Goal: Information Seeking & Learning: Learn about a topic

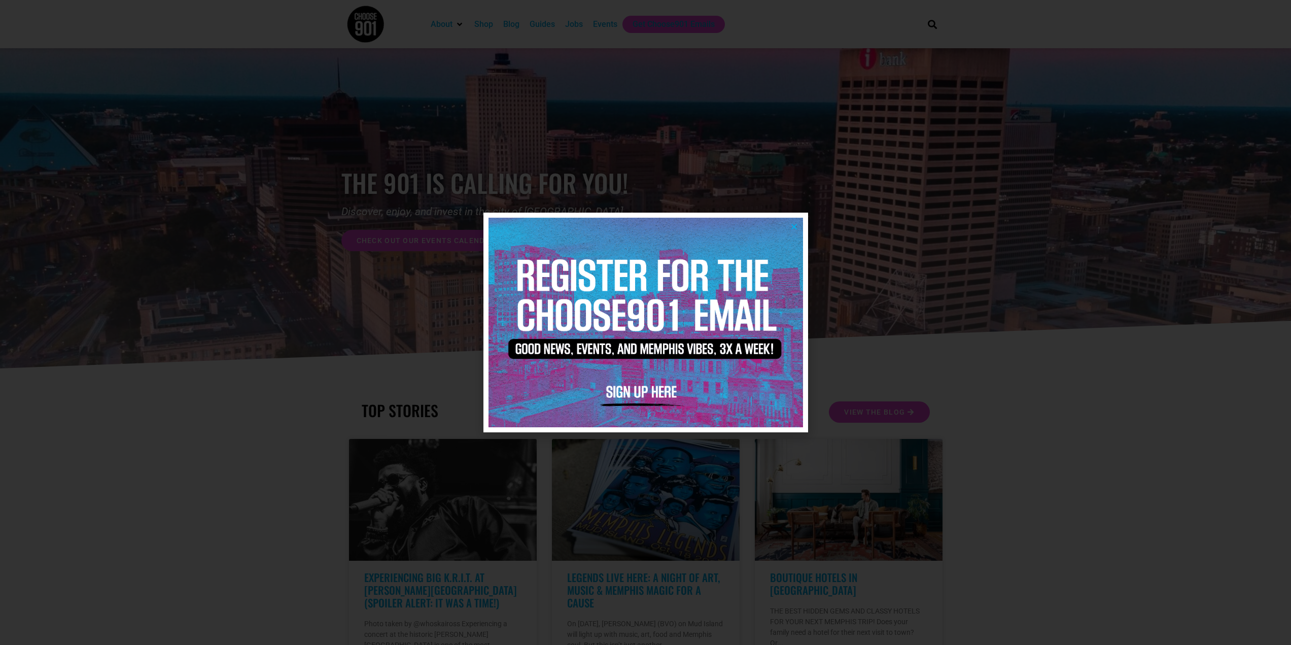
click at [793, 226] on icon "Close" at bounding box center [795, 227] width 8 height 8
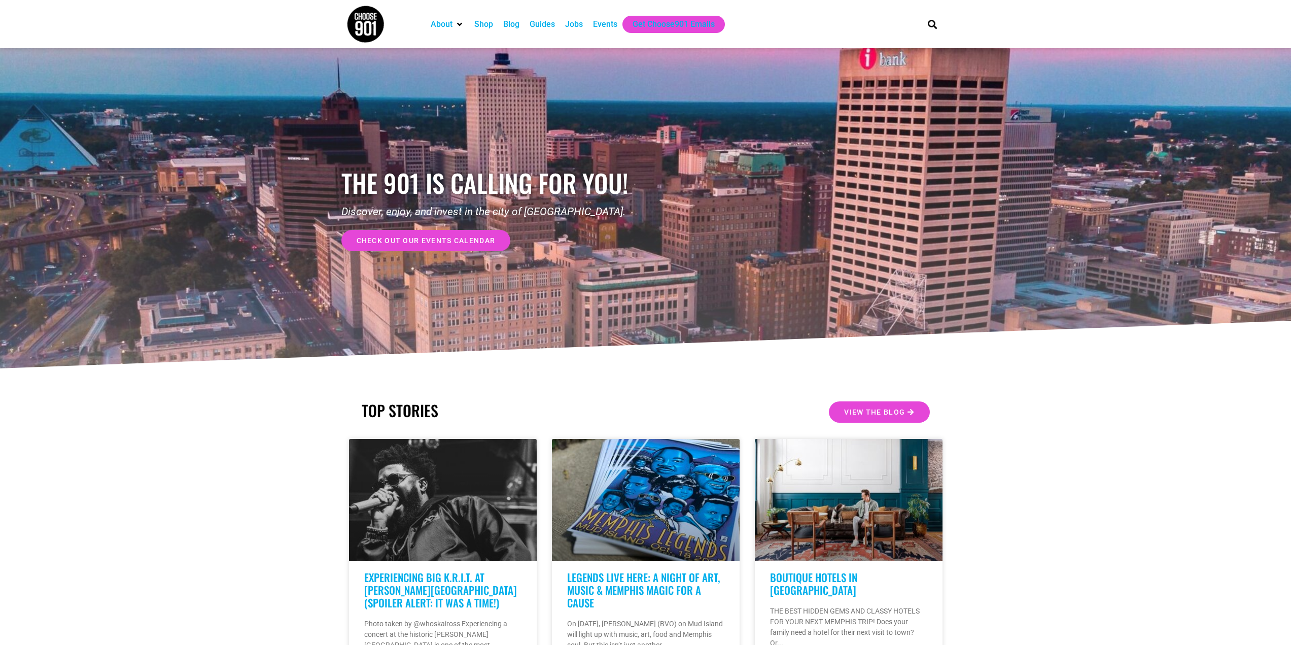
click at [576, 25] on div "Jobs" at bounding box center [574, 24] width 18 height 12
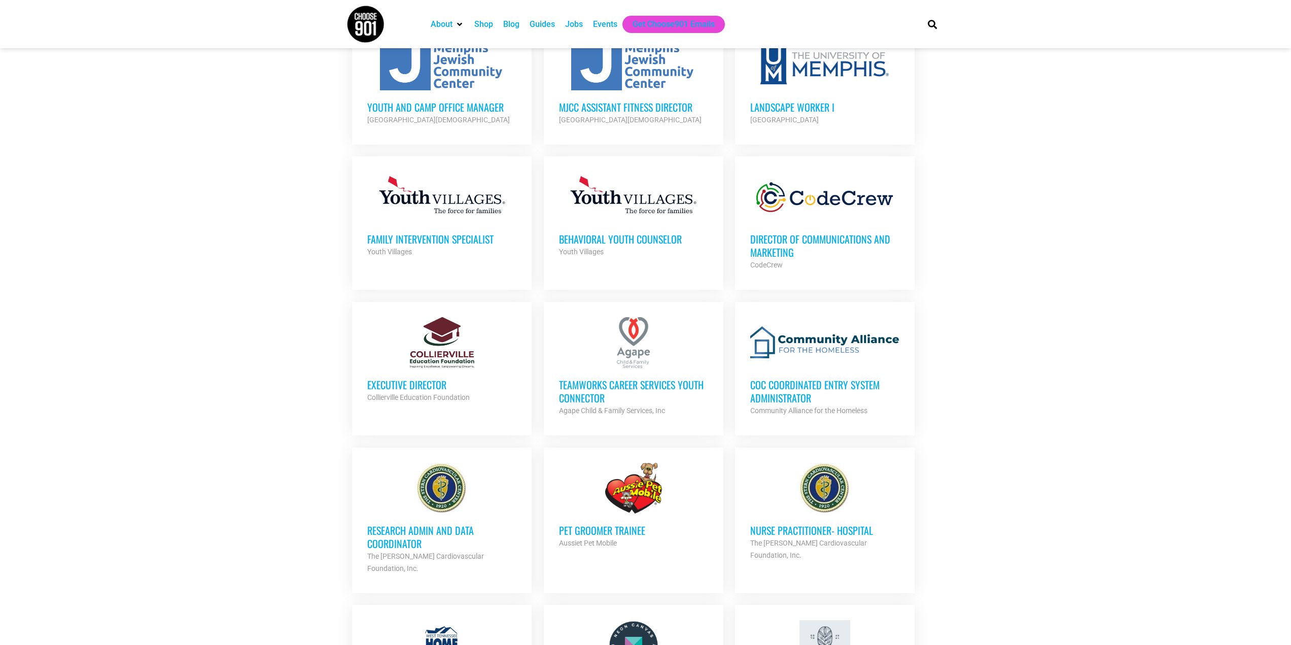
scroll to position [609, 0]
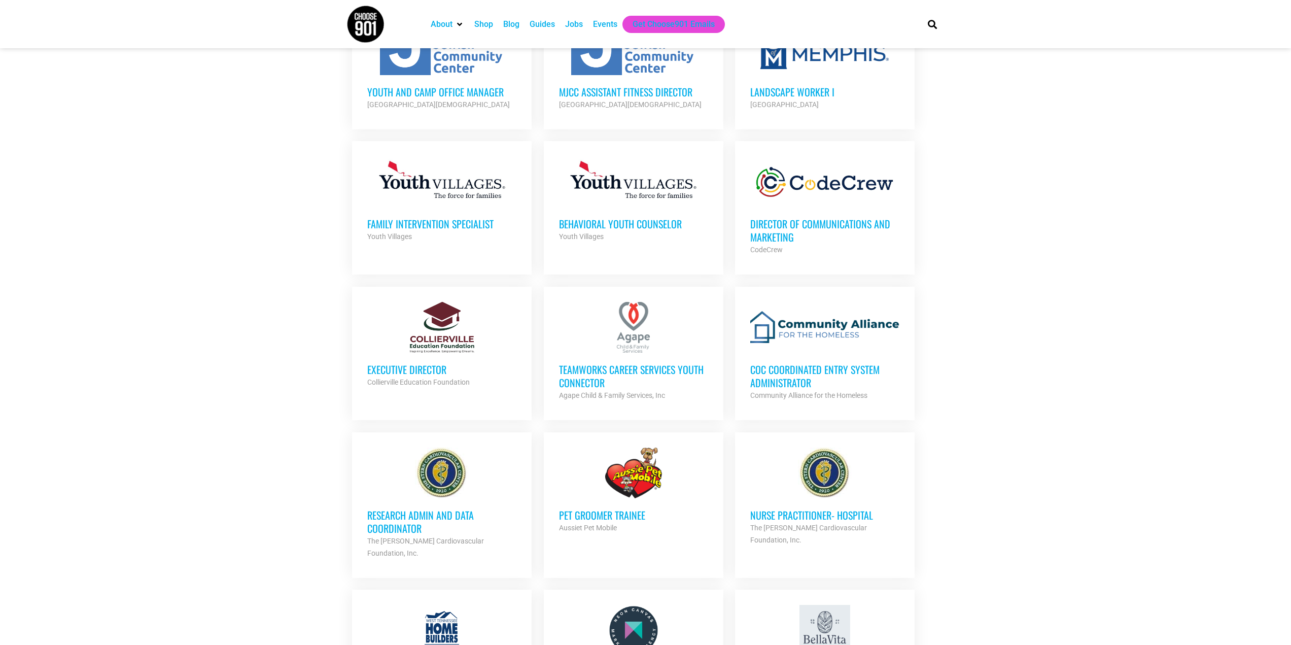
click at [789, 373] on h3 "CoC Coordinated Entry System Administrator" at bounding box center [824, 376] width 149 height 26
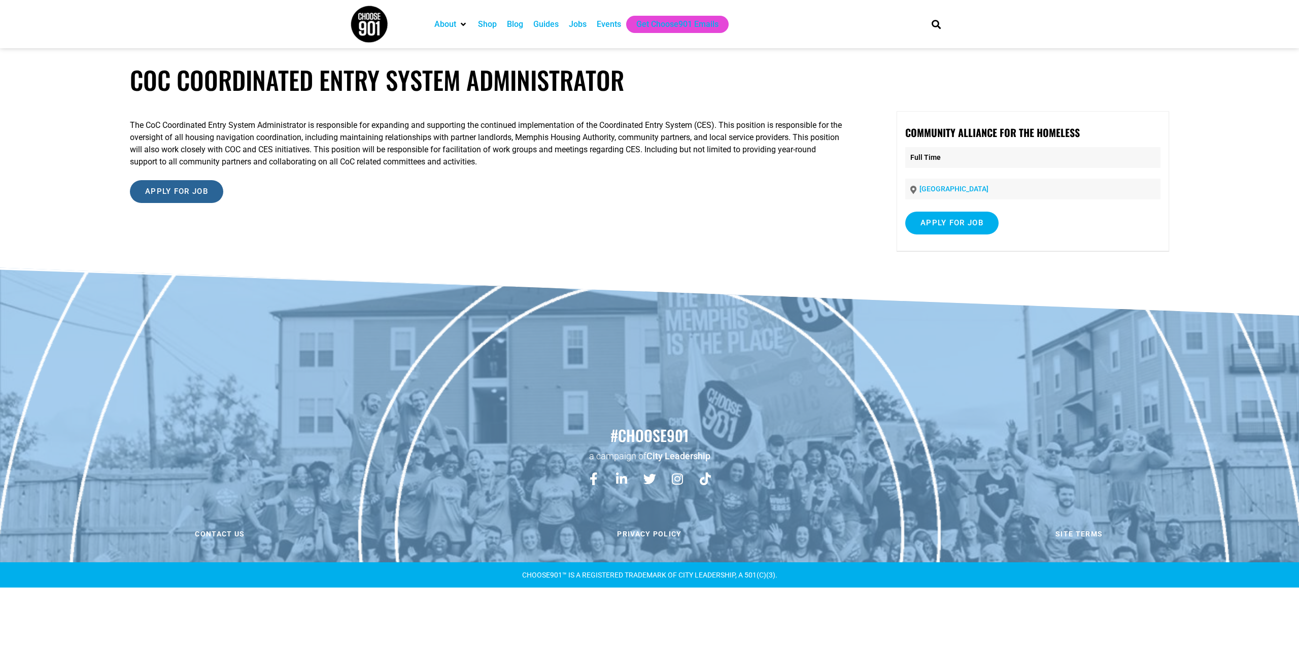
click at [164, 194] on input "Apply for job" at bounding box center [176, 191] width 93 height 23
click at [513, 149] on p "The CoC Coordinated Entry System Administrator is responsible for expanding and…" at bounding box center [487, 143] width 715 height 49
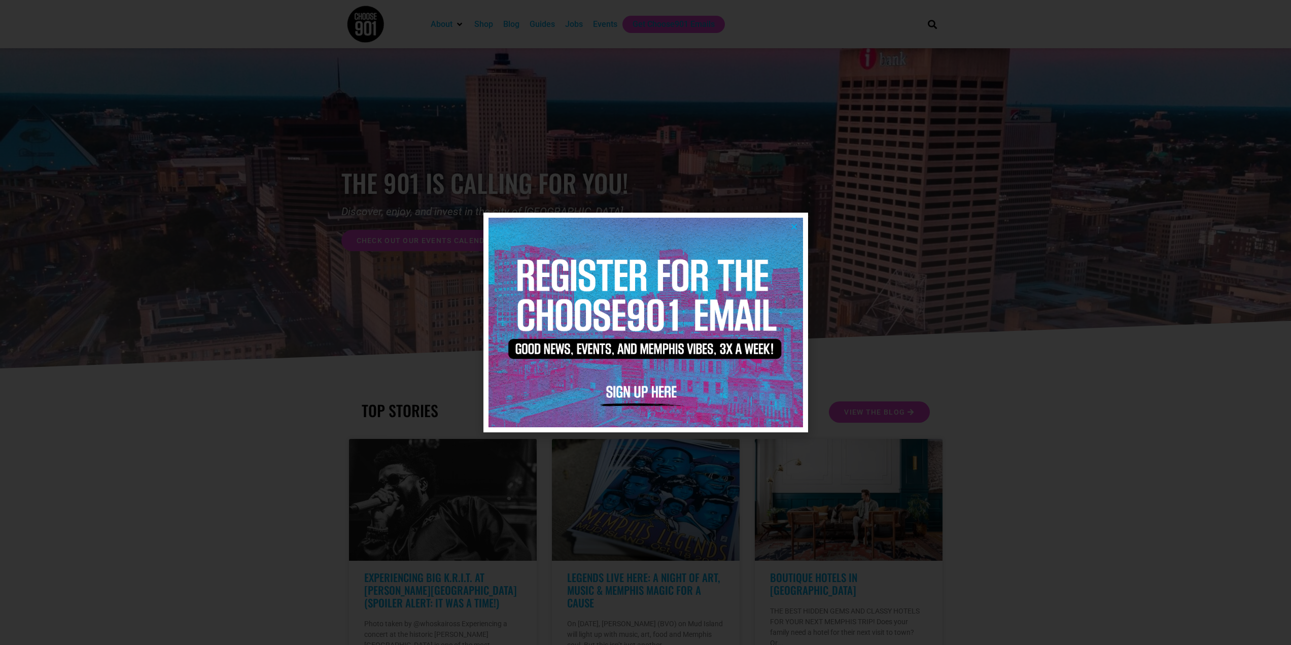
click at [791, 224] on icon "Close" at bounding box center [795, 227] width 8 height 8
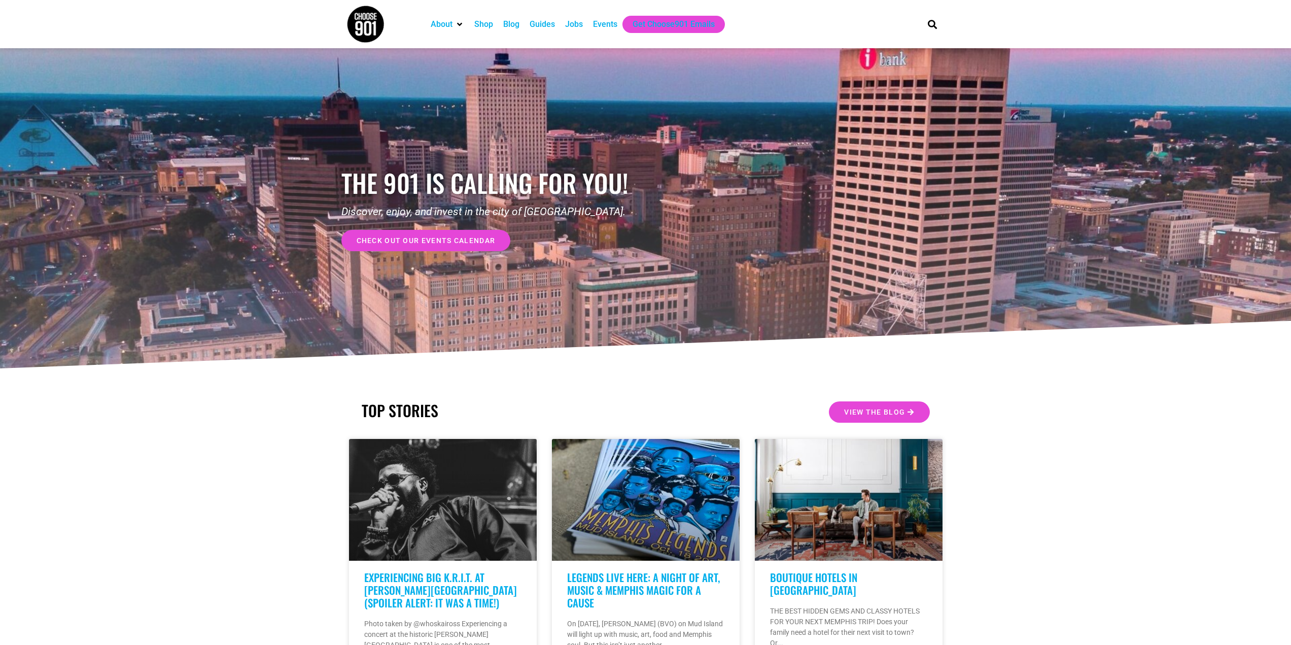
click at [575, 26] on div "Jobs" at bounding box center [574, 24] width 18 height 12
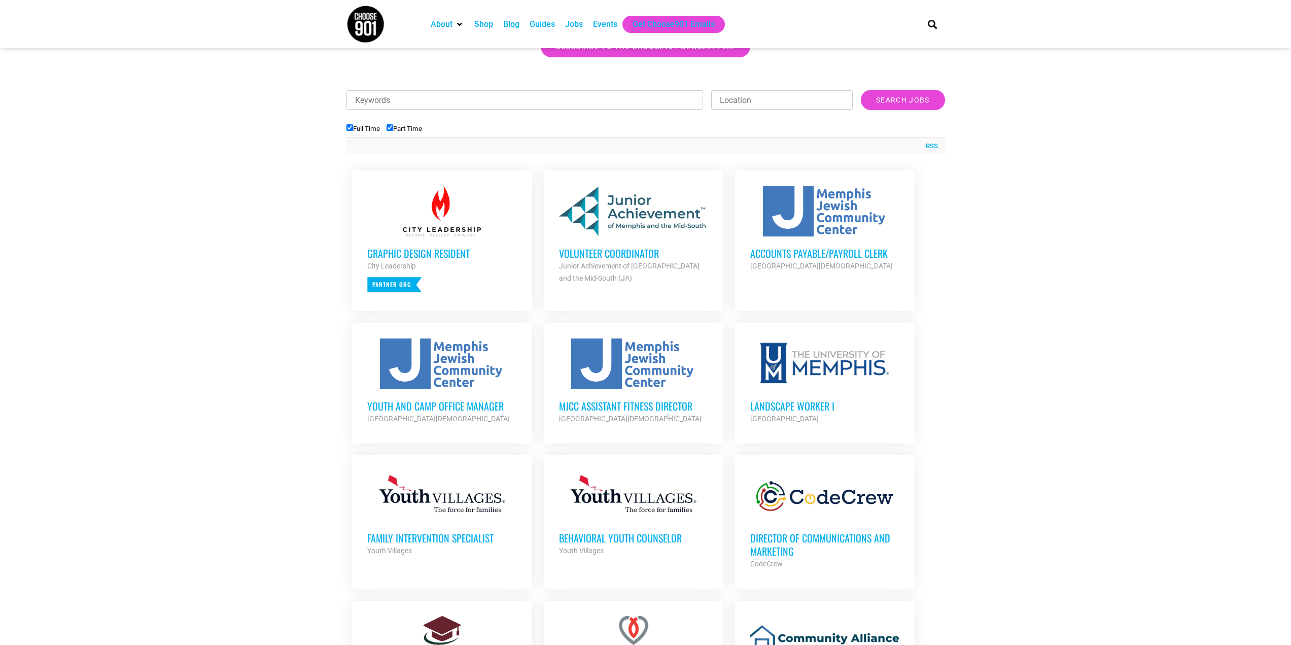
scroll to position [203, 0]
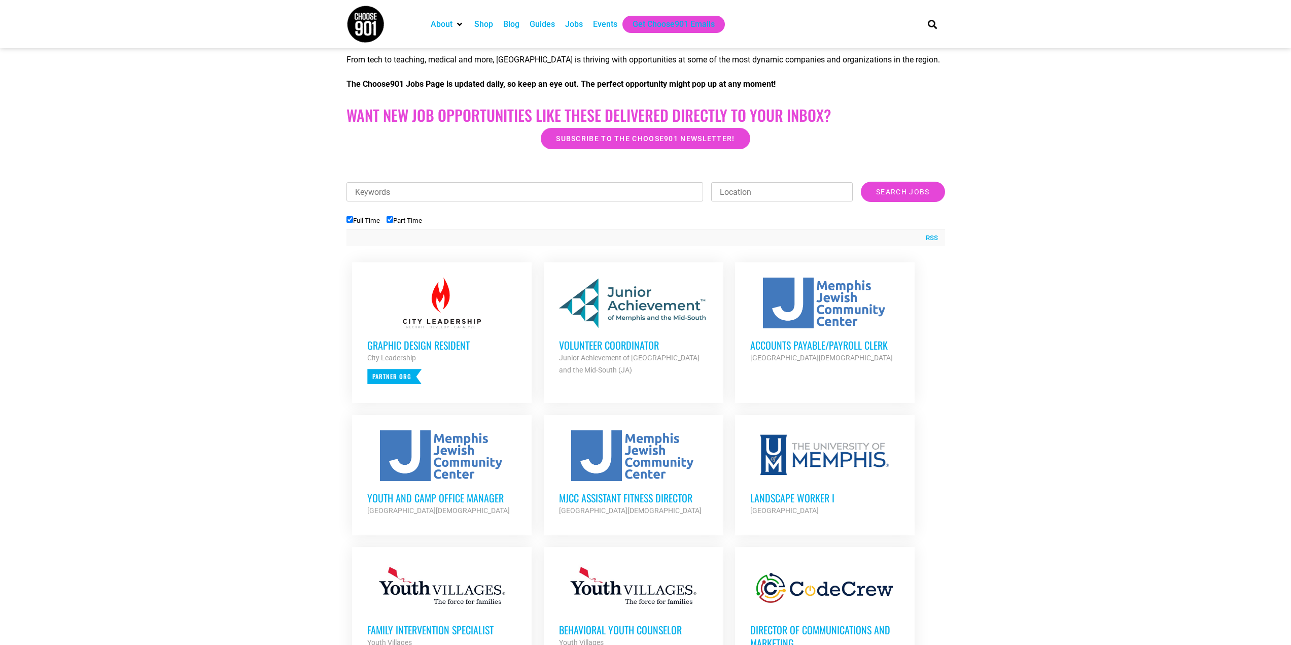
click at [350, 220] on input "Full Time" at bounding box center [350, 219] width 7 height 7
checkbox input "false"
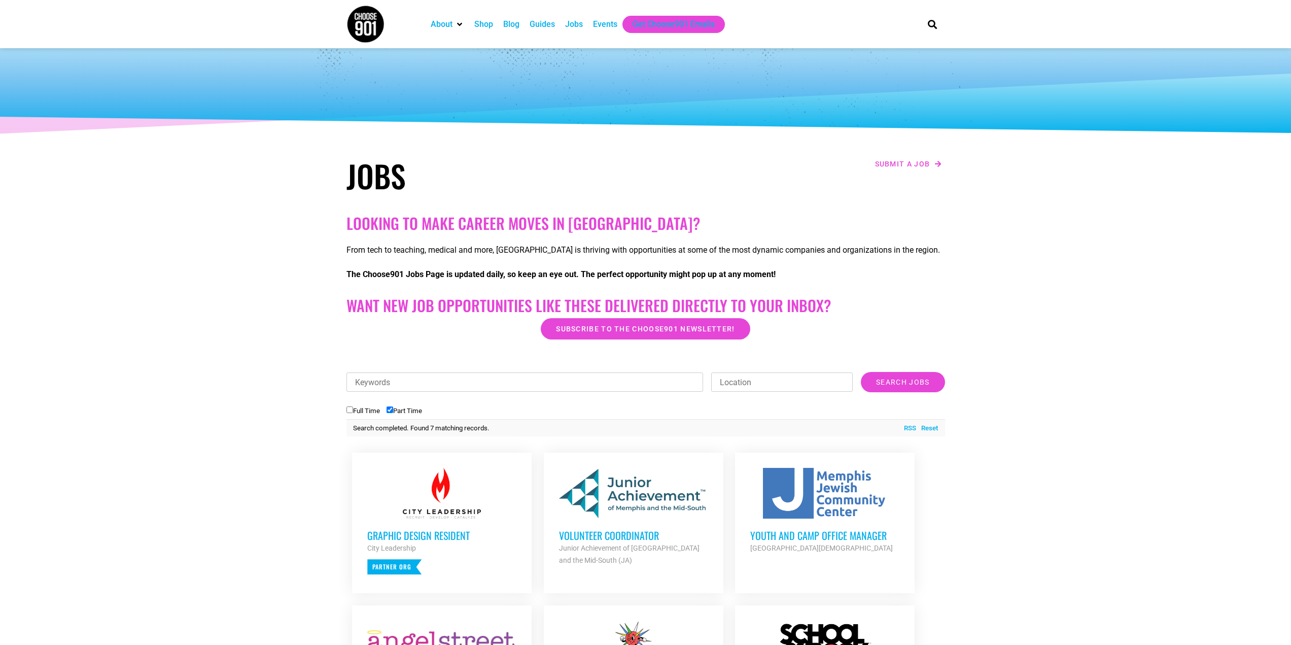
scroll to position [0, 0]
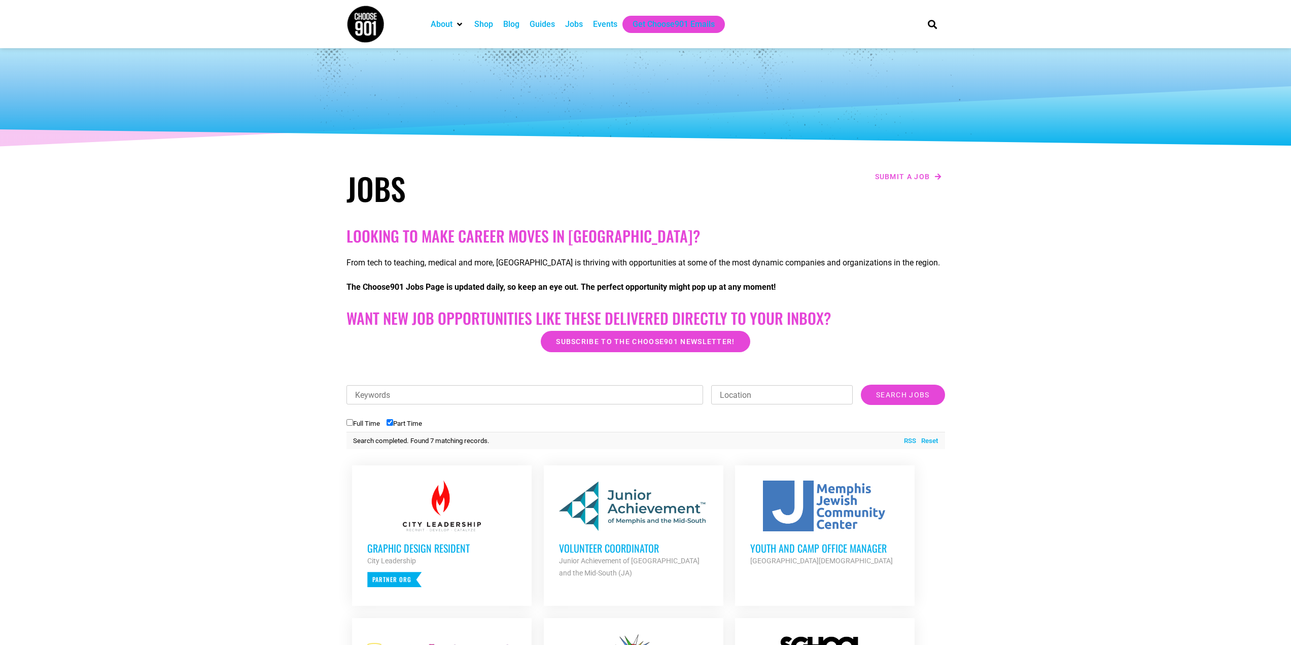
click at [599, 20] on div "Events" at bounding box center [605, 24] width 24 height 12
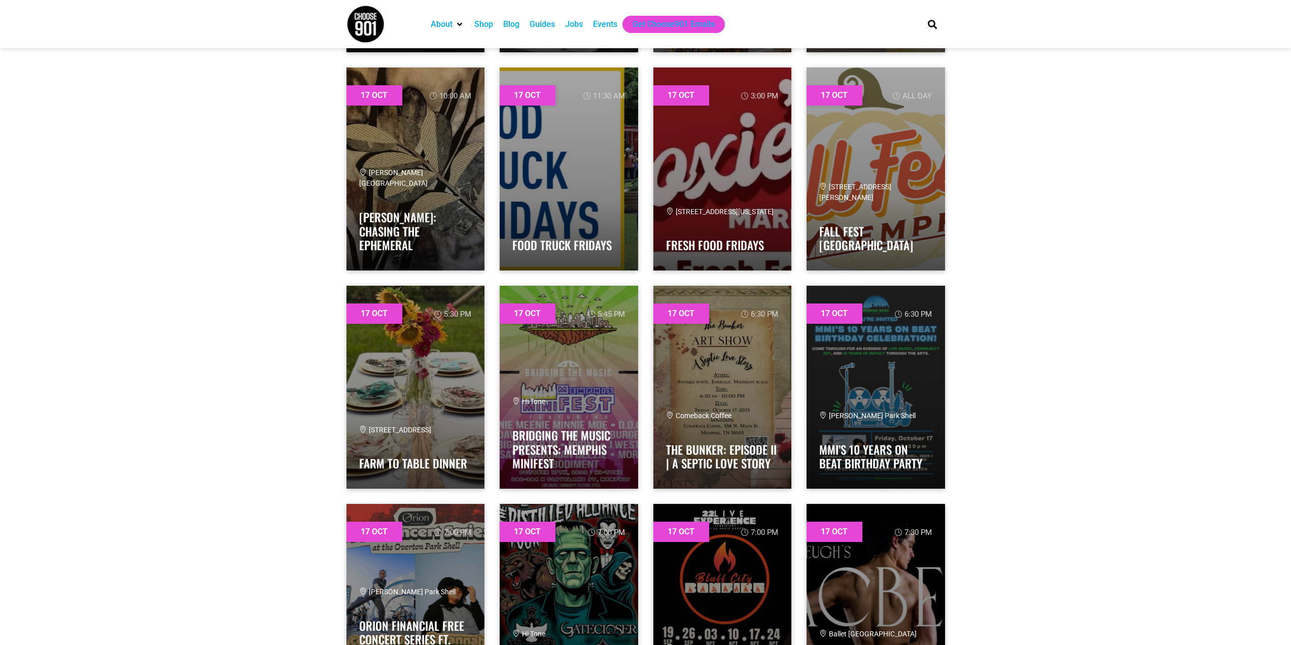
scroll to position [13446, 0]
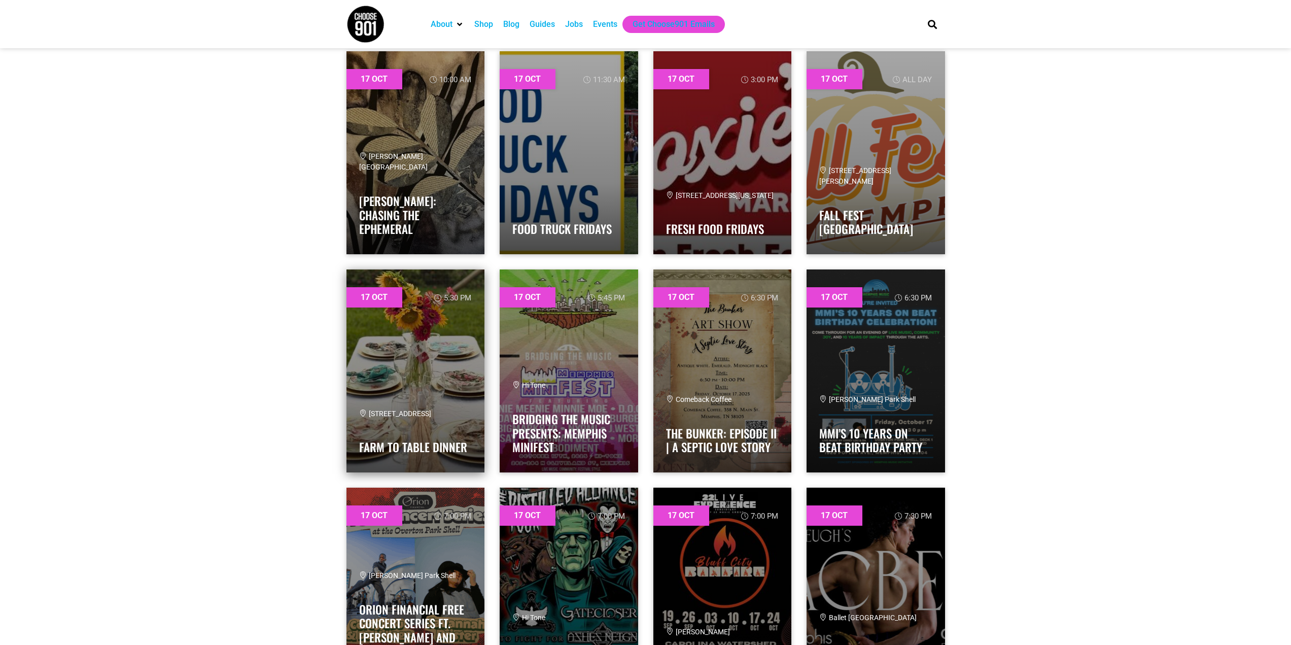
click at [406, 362] on link at bounding box center [416, 370] width 139 height 203
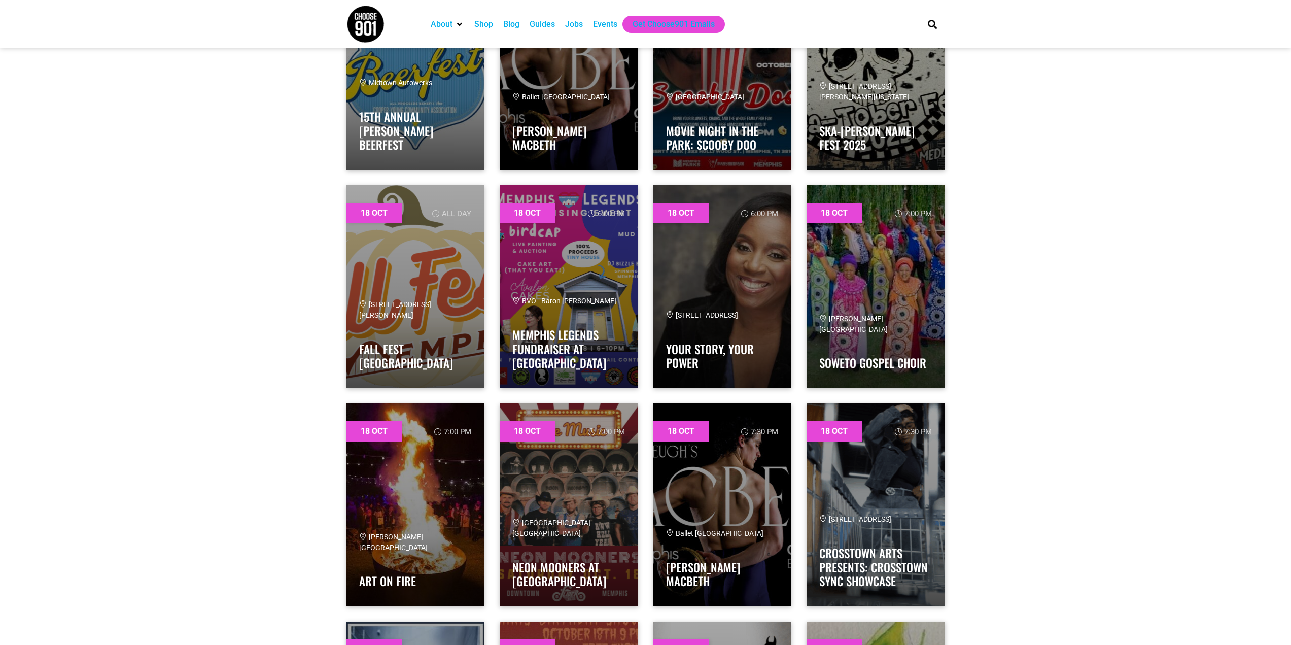
scroll to position [15730, 0]
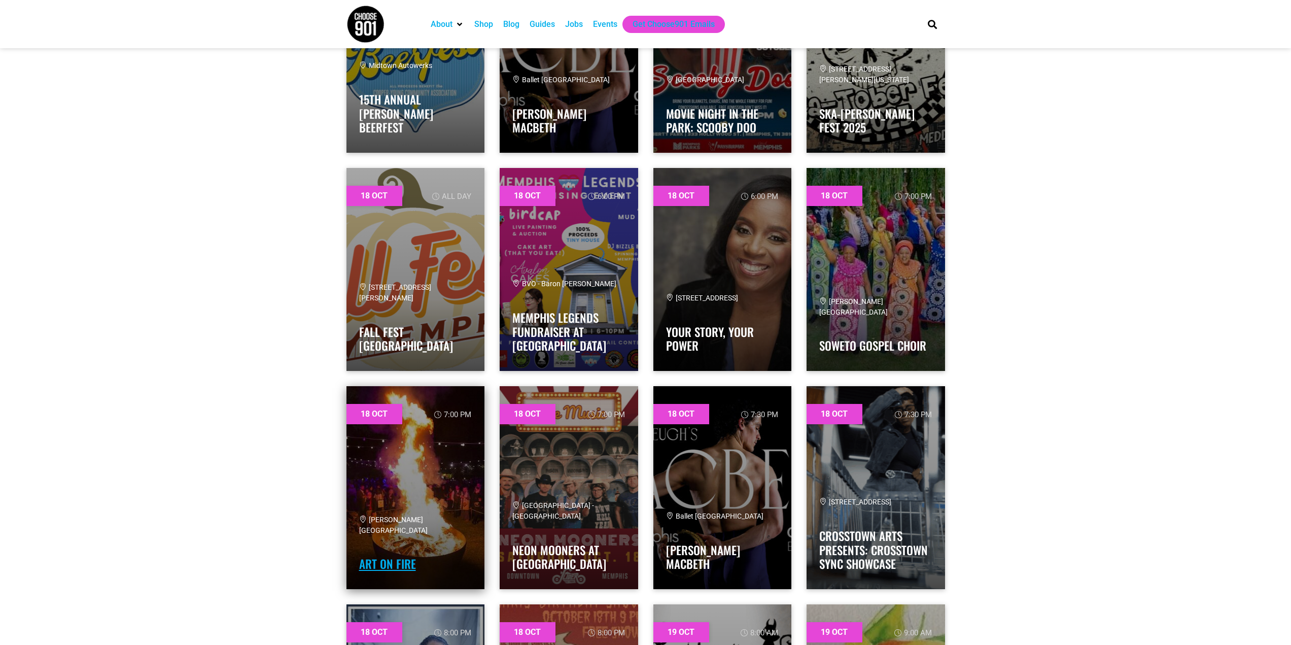
click at [397, 559] on link "Art On Fire" at bounding box center [387, 563] width 57 height 17
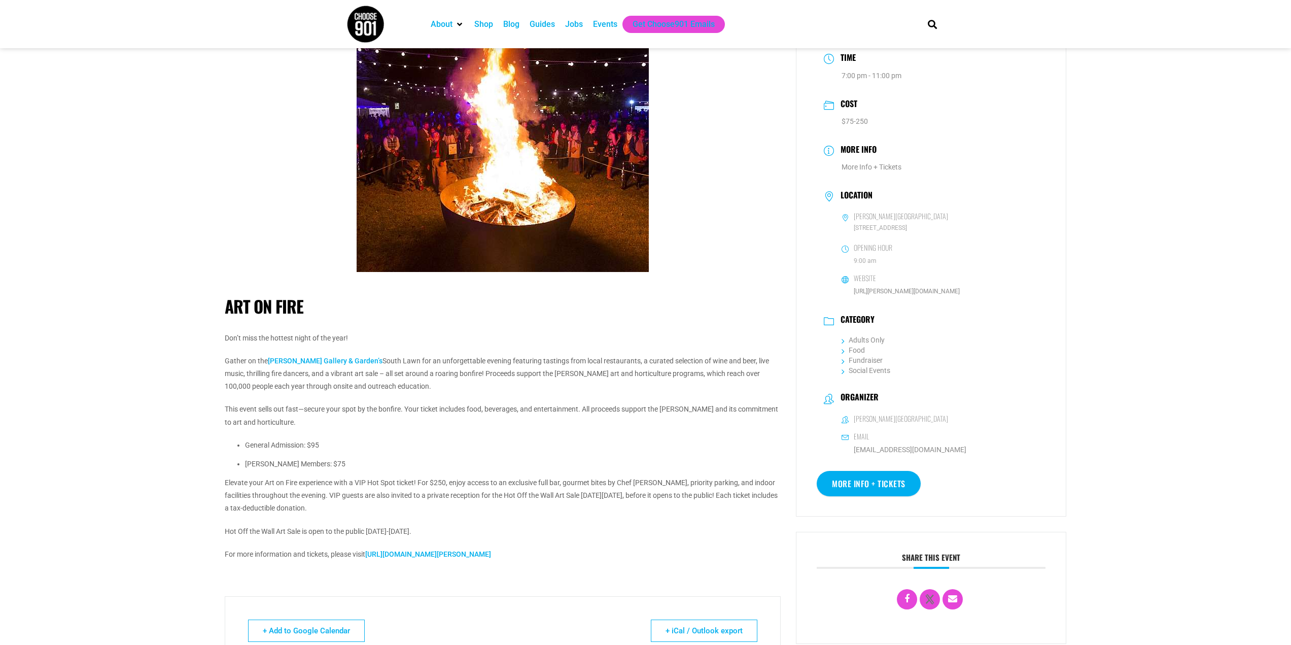
scroll to position [101, 0]
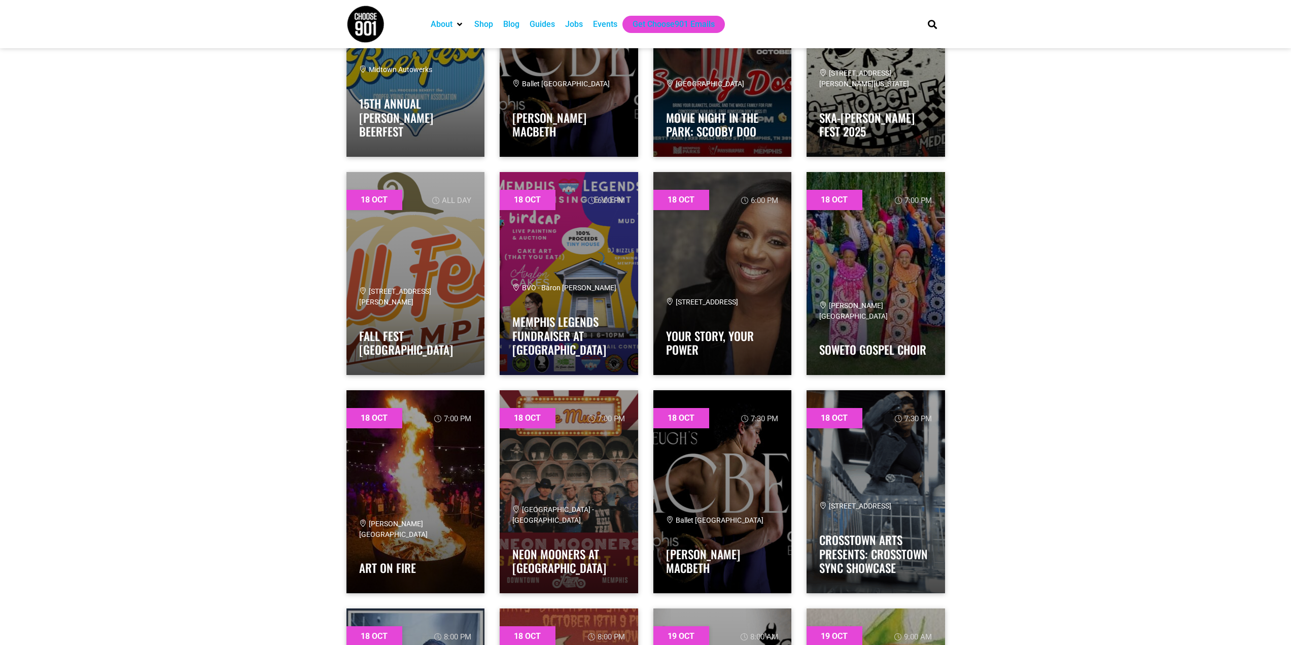
scroll to position [15730, 0]
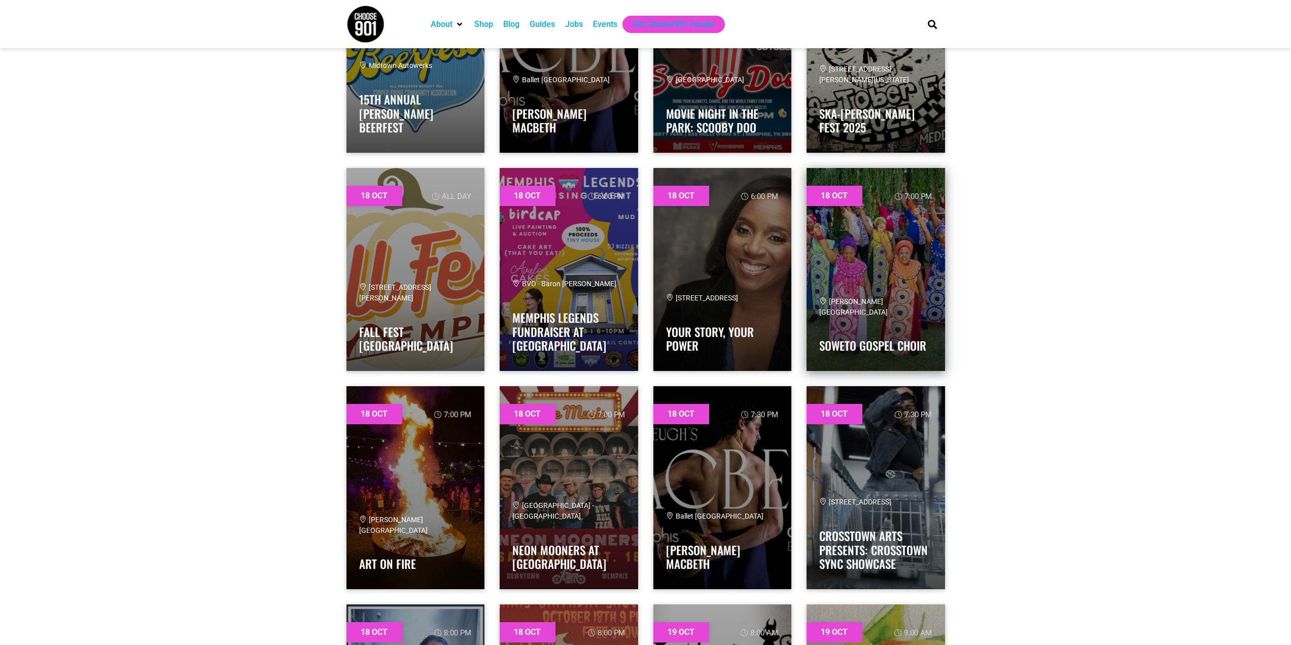
click at [849, 306] on div "[PERSON_NAME][GEOGRAPHIC_DATA]" at bounding box center [875, 306] width 113 height 21
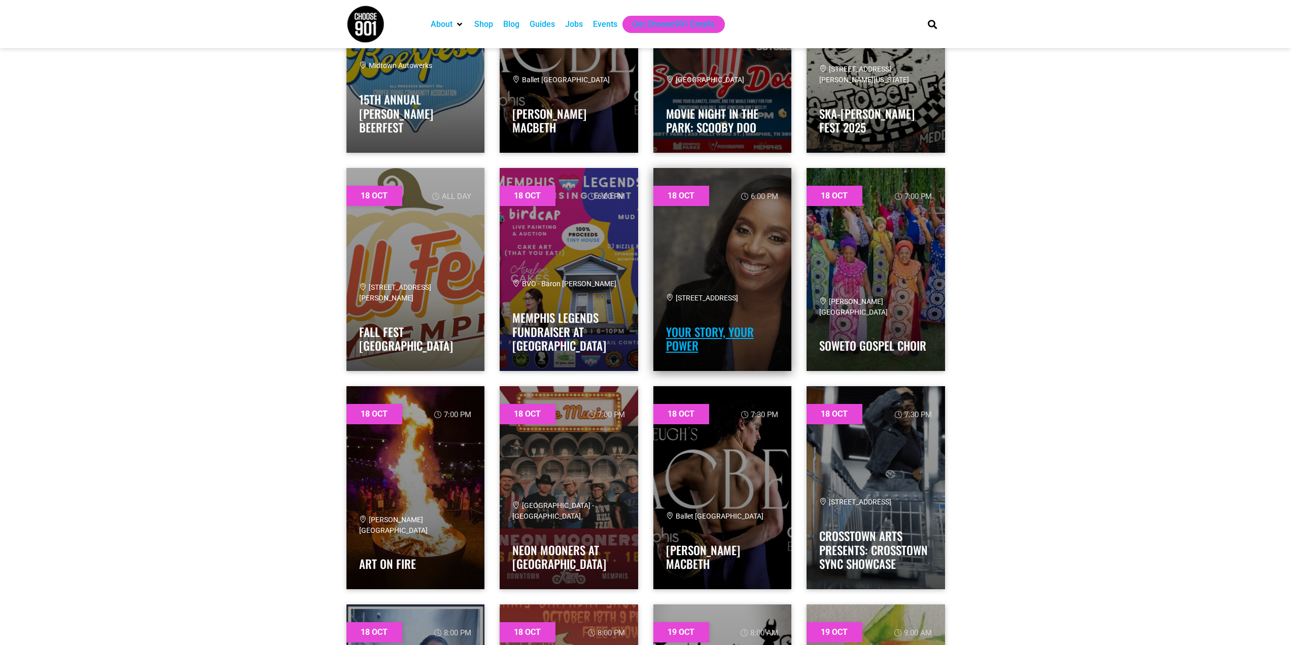
click at [722, 331] on link "Your Story, Your Power" at bounding box center [710, 338] width 88 height 31
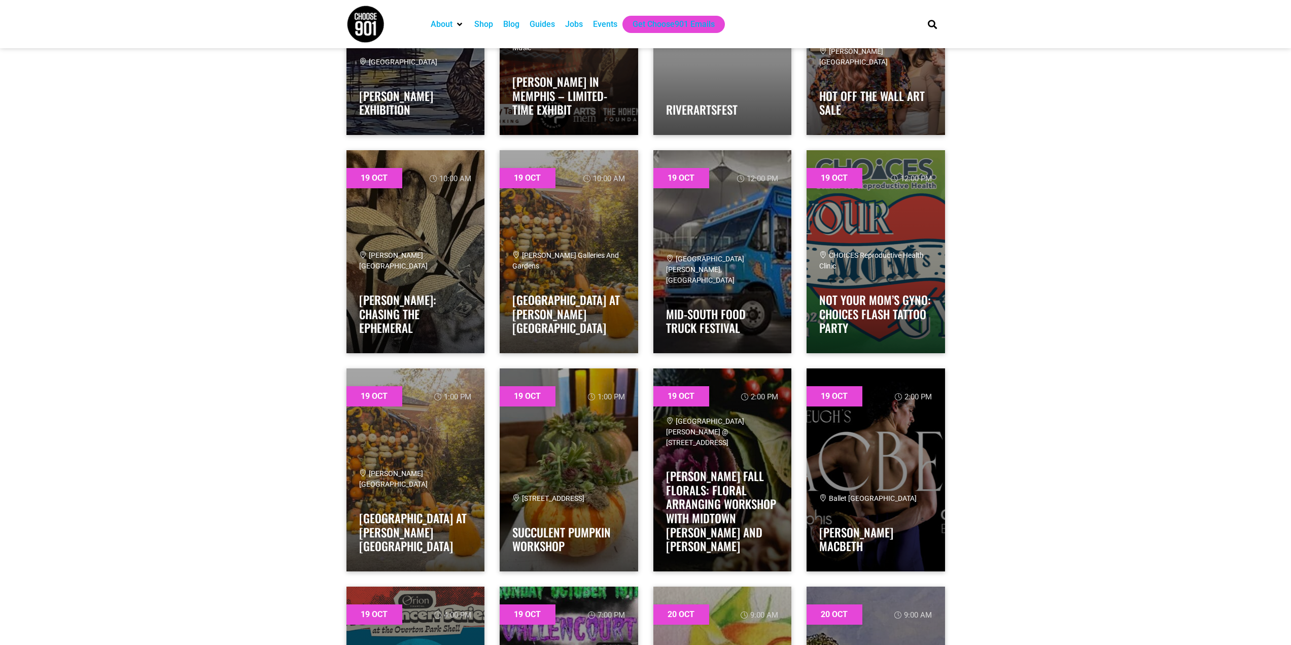
scroll to position [16643, 0]
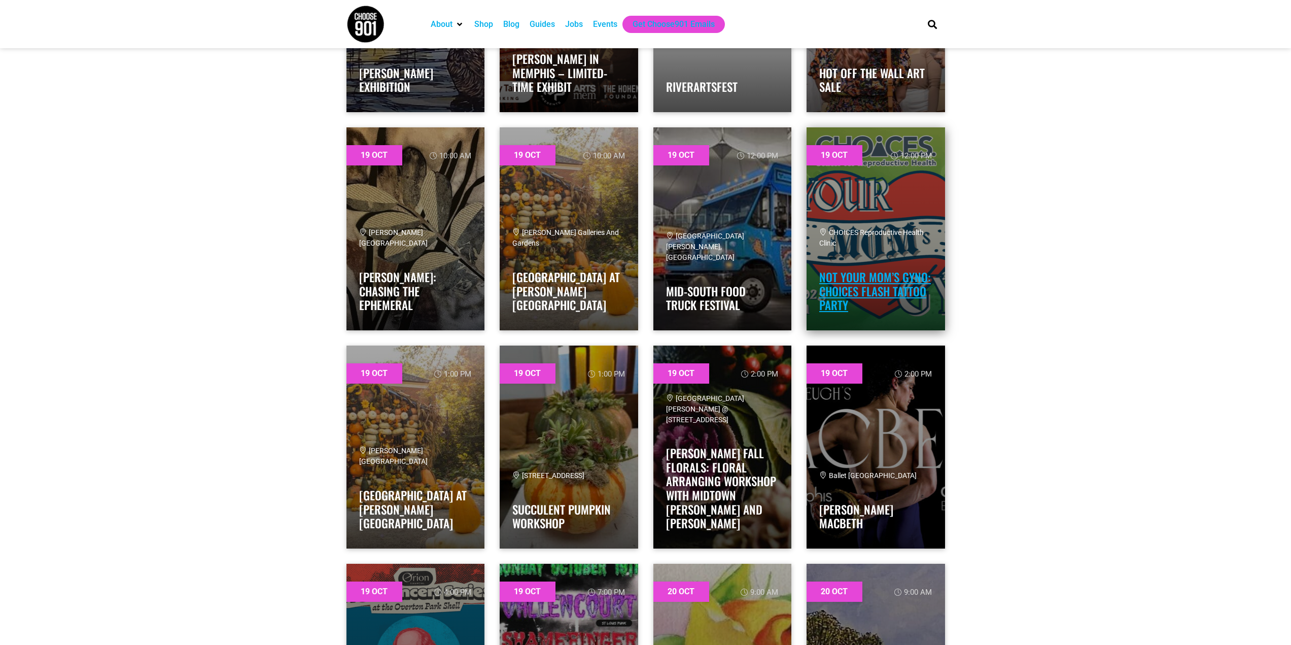
click at [839, 292] on link "Not Your Mom’s Gyno: CHOICES Flash Tattoo Party" at bounding box center [875, 290] width 112 height 45
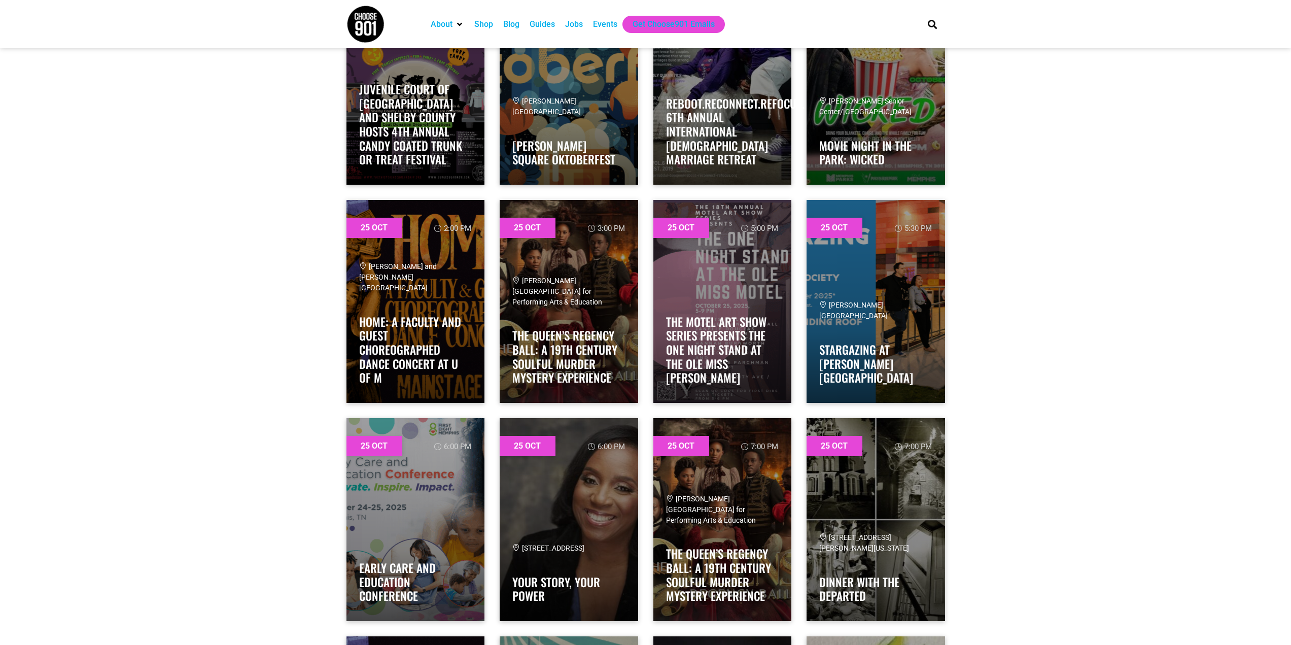
scroll to position [22478, 0]
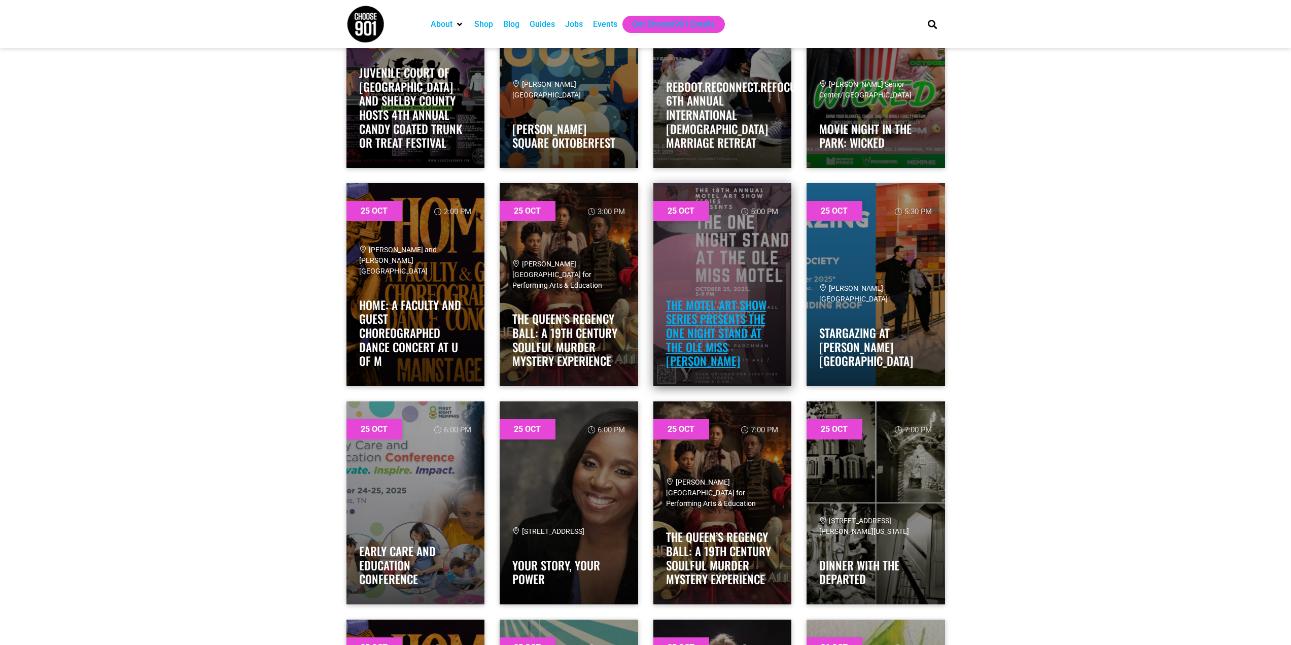
click at [703, 362] on link "The Motel Art Show Series presents The One Night Stand at the Ole Miss [PERSON_…" at bounding box center [716, 332] width 100 height 73
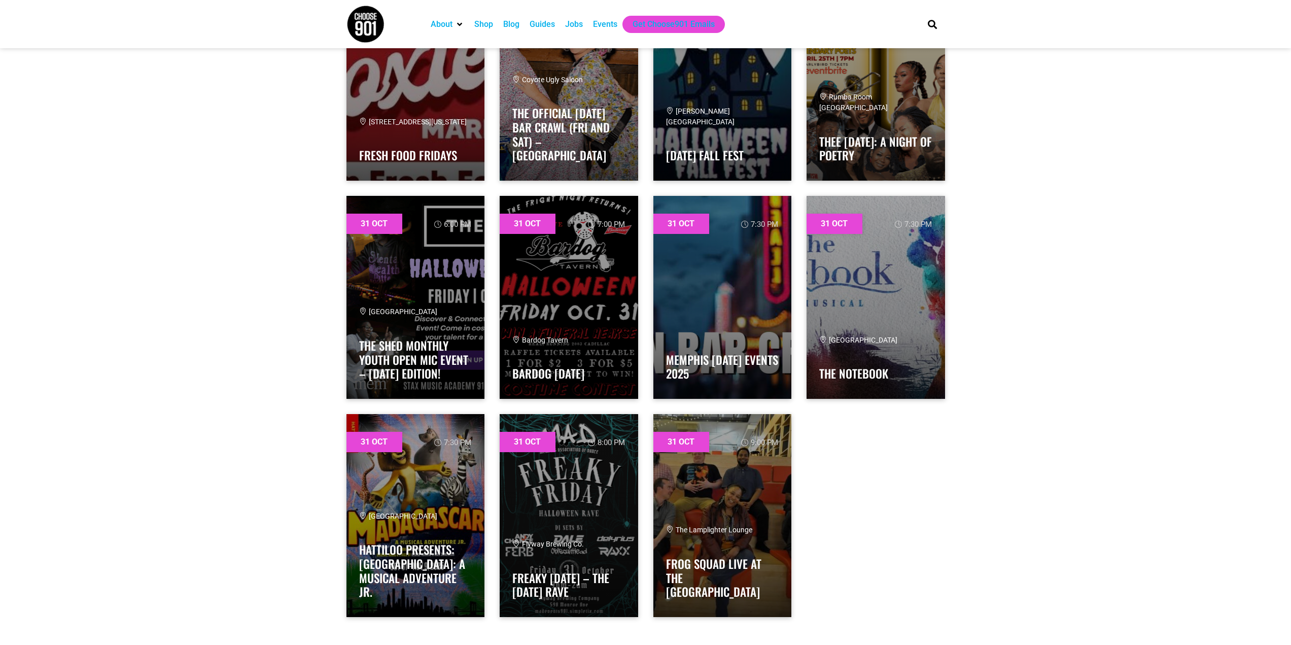
scroll to position [27502, 0]
